Goal: Task Accomplishment & Management: Manage account settings

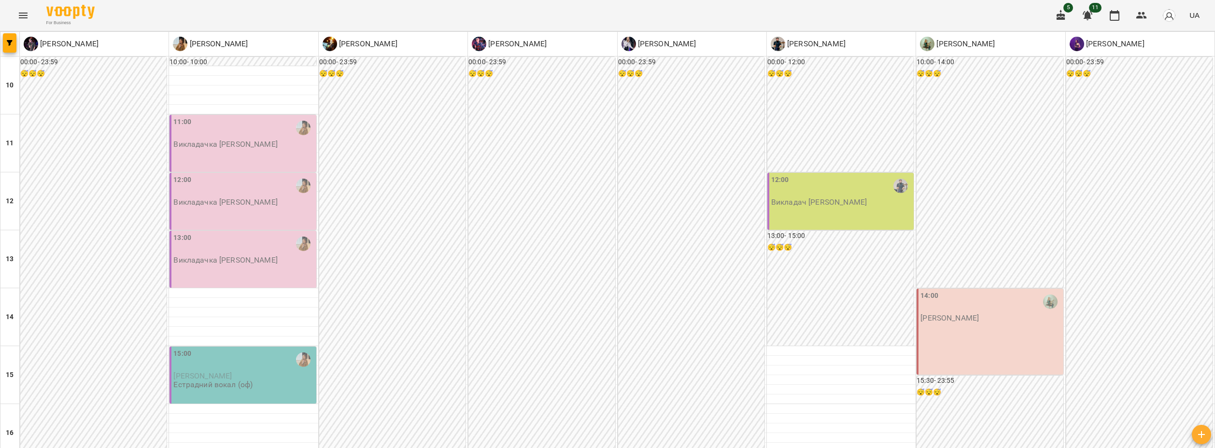
scroll to position [290, 0]
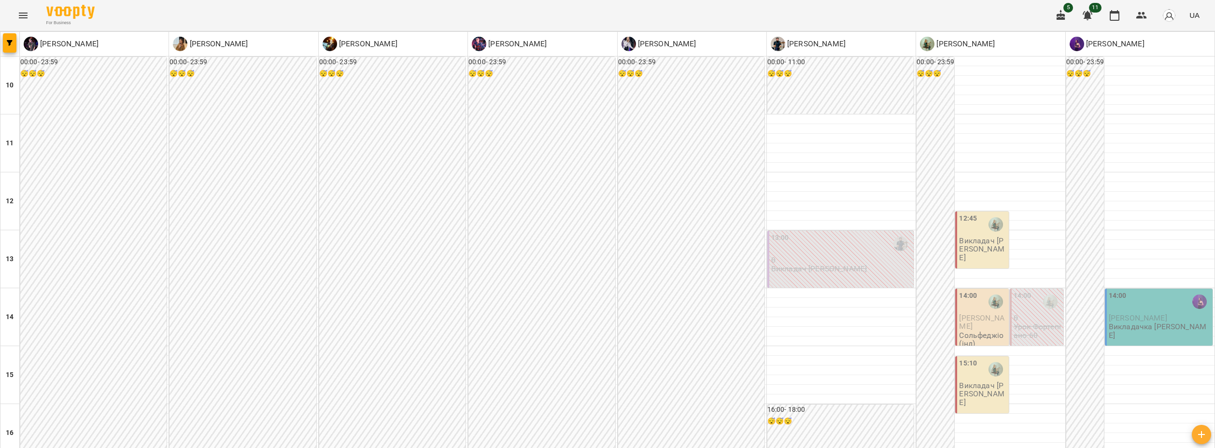
scroll to position [97, 0]
click at [966, 213] on div "12:45" at bounding box center [968, 224] width 18 height 22
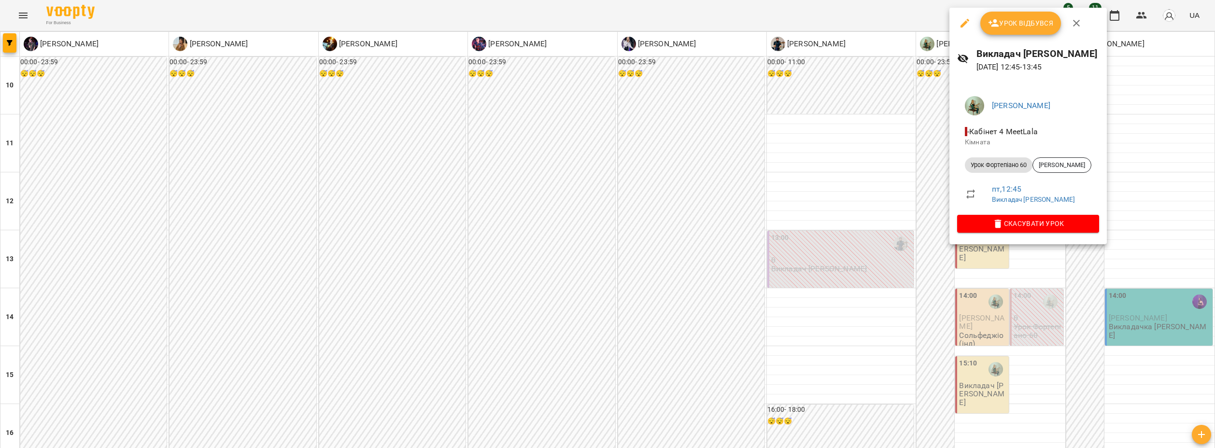
click at [1008, 25] on span "Урок відбувся" at bounding box center [1021, 23] width 66 height 12
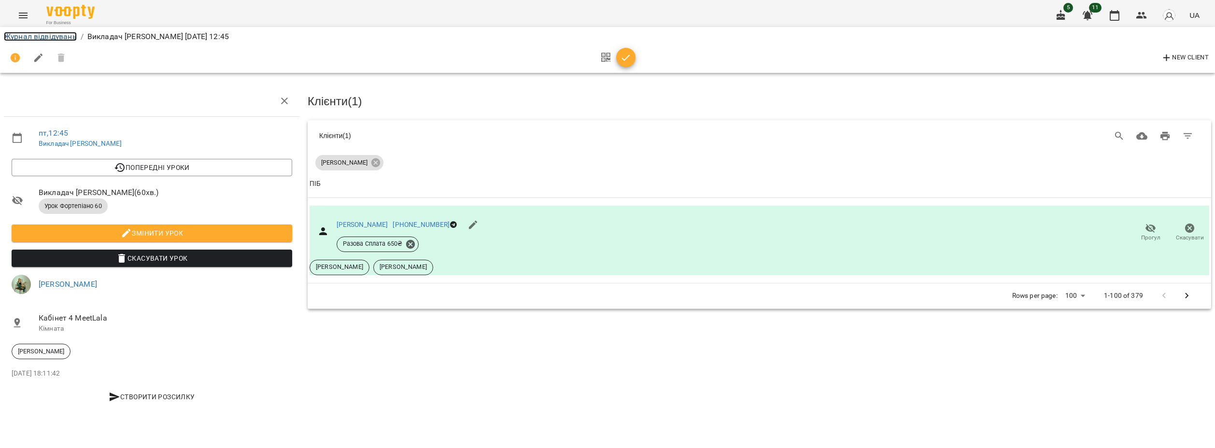
click at [55, 35] on link "Журнал відвідувань" at bounding box center [40, 36] width 73 height 9
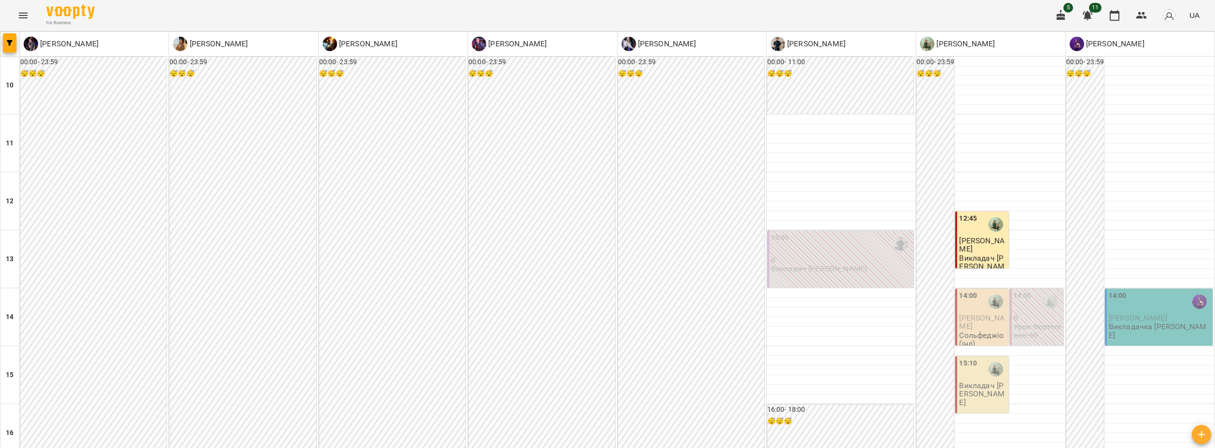
click at [976, 326] on span "[PERSON_NAME]" at bounding box center [981, 321] width 45 height 17
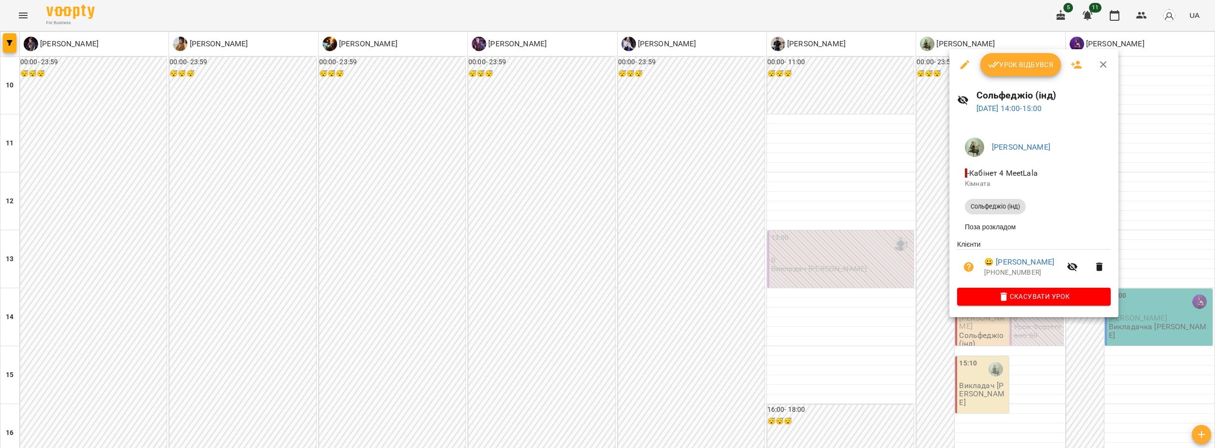
click at [1023, 66] on span "Урок відбувся" at bounding box center [1021, 65] width 66 height 12
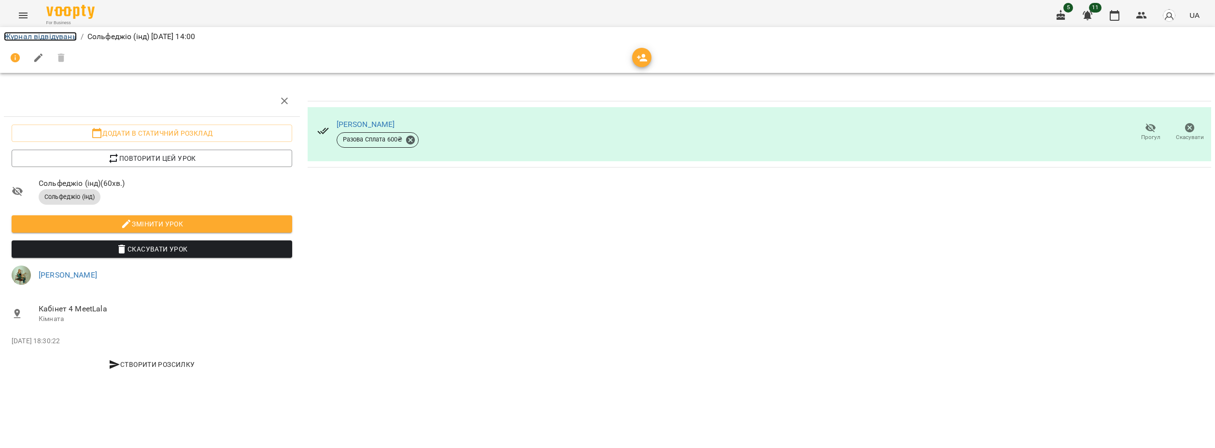
click at [61, 34] on link "Журнал відвідувань" at bounding box center [40, 36] width 73 height 9
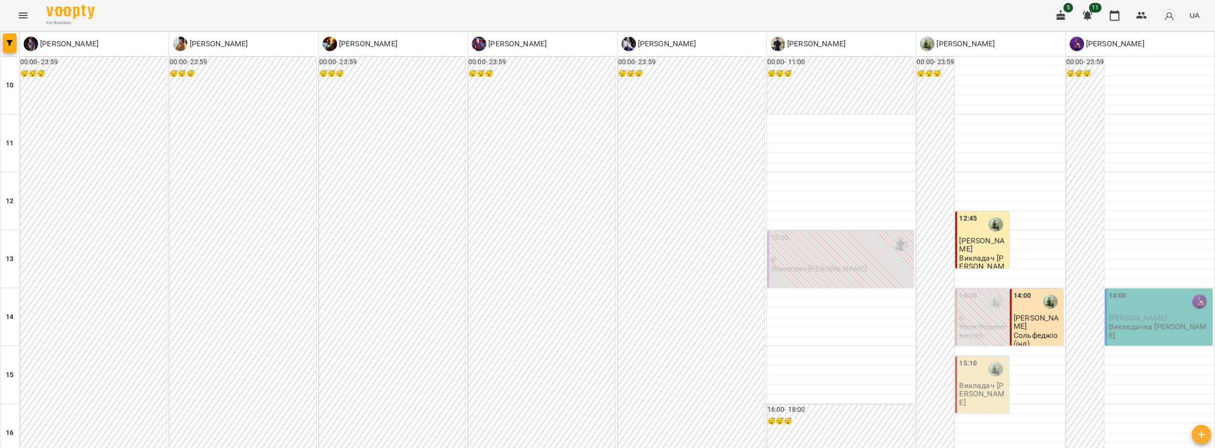
scroll to position [241, 0]
click at [990, 382] on p "Викладач [PERSON_NAME]" at bounding box center [983, 394] width 48 height 25
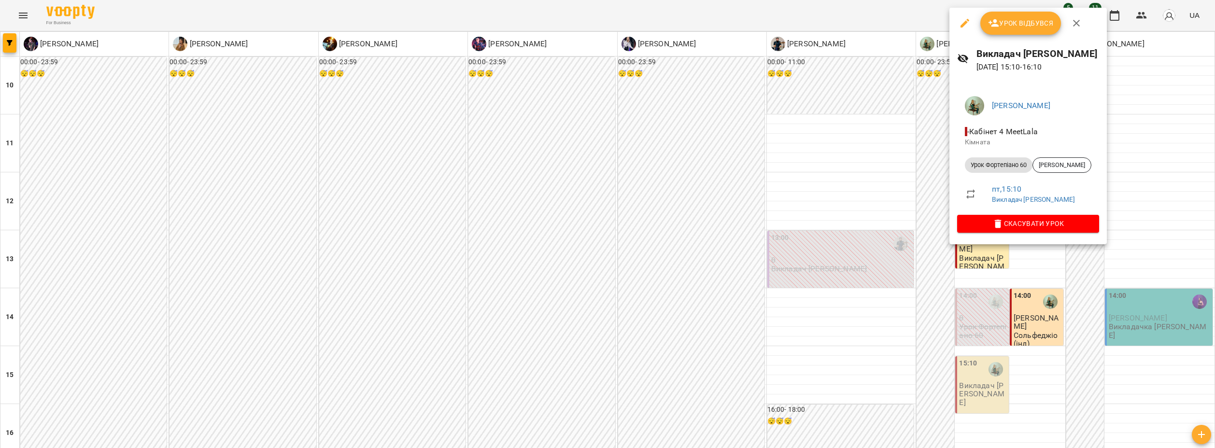
click at [1025, 34] on button "Урок відбувся" at bounding box center [1020, 23] width 81 height 23
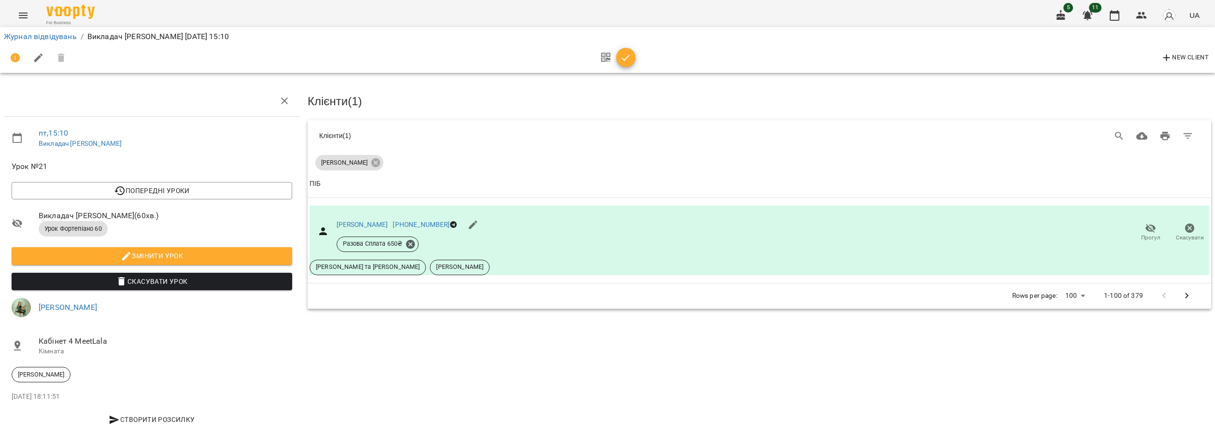
click at [33, 30] on div "Журнал відвідувань / Викладач [PERSON_NAME][DATE] 15:10" at bounding box center [607, 36] width 1211 height 15
click at [33, 36] on link "Журнал відвідувань" at bounding box center [40, 36] width 73 height 9
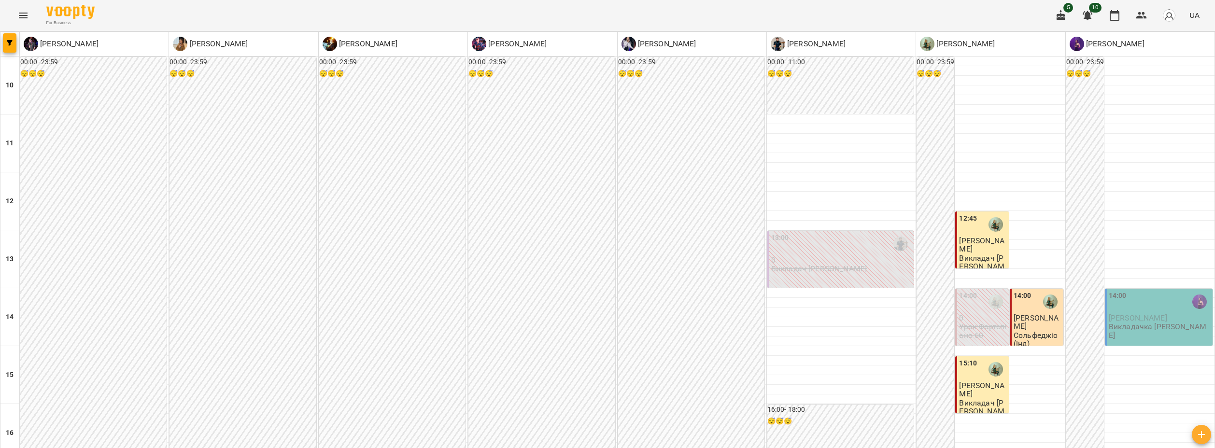
click at [1175, 319] on p "[PERSON_NAME]" at bounding box center [1160, 318] width 102 height 8
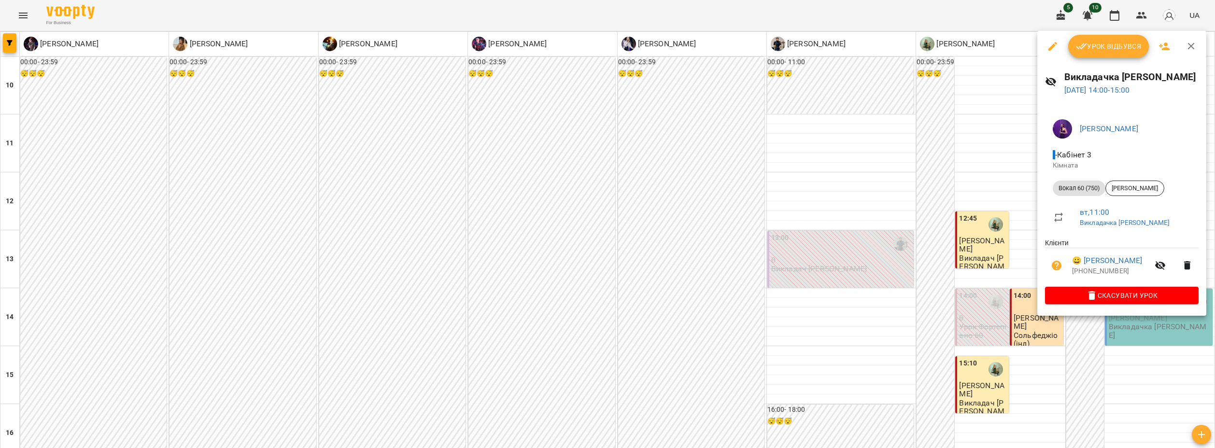
click at [1126, 57] on button "Урок відбувся" at bounding box center [1108, 46] width 81 height 23
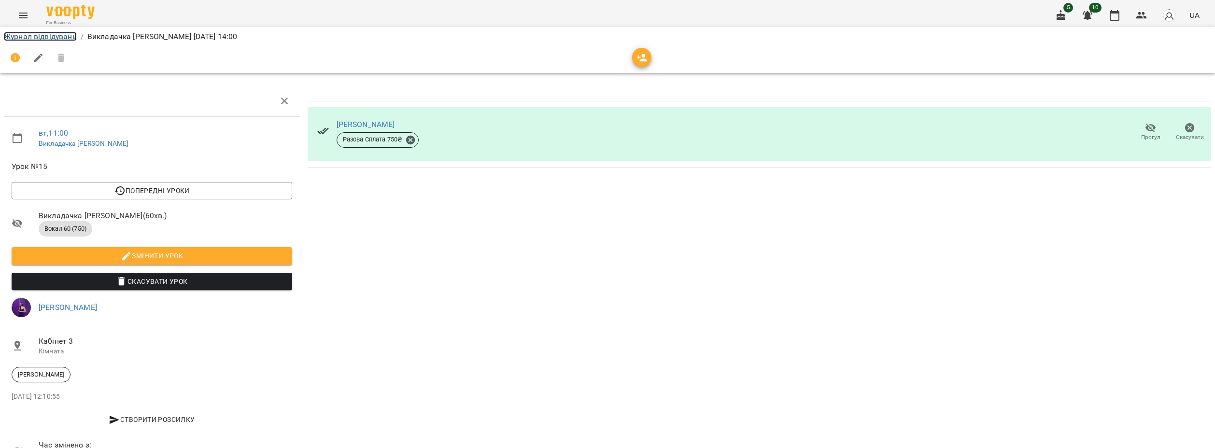
click at [70, 34] on link "Журнал відвідувань" at bounding box center [40, 36] width 73 height 9
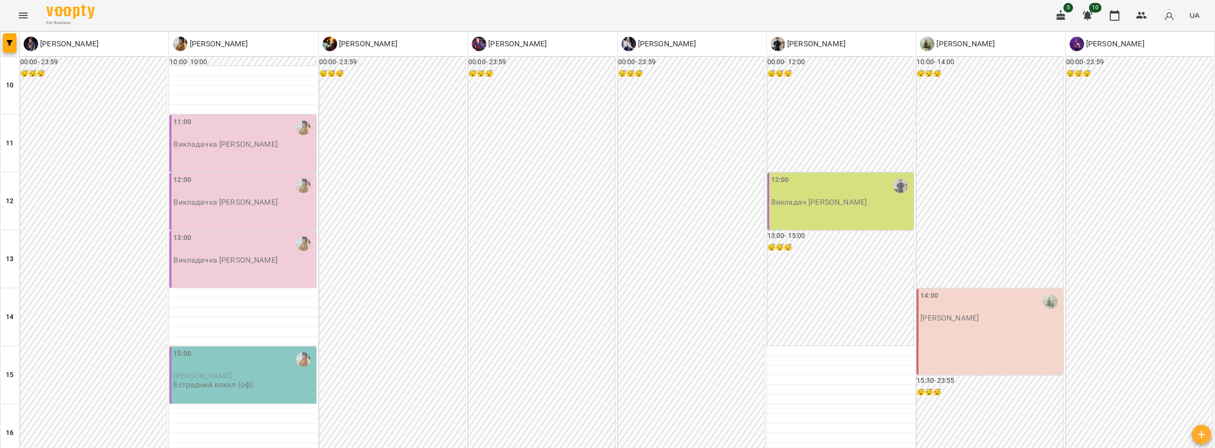
scroll to position [97, 0]
